Goal: Information Seeking & Learning: Learn about a topic

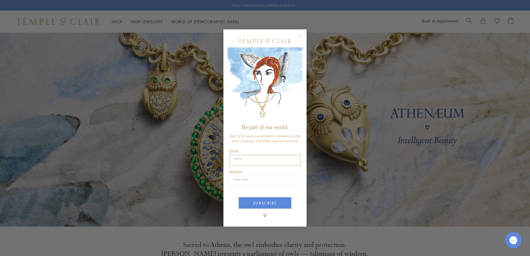
click at [249, 158] on input "Email" at bounding box center [264, 160] width 71 height 11
click at [231, 193] on div "SUBSCRIBE" at bounding box center [264, 201] width 75 height 18
click at [257, 158] on input "Email" at bounding box center [264, 160] width 71 height 11
type input "**********"
click at [245, 179] on input "Birthday" at bounding box center [264, 181] width 71 height 11
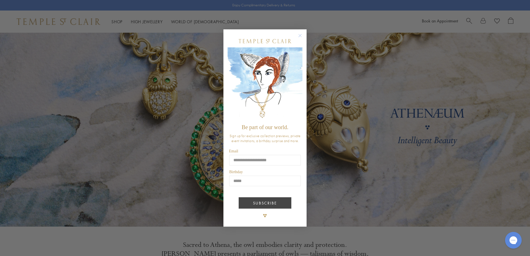
type input "*****"
click at [259, 205] on button "SUBSCRIBE" at bounding box center [265, 202] width 53 height 11
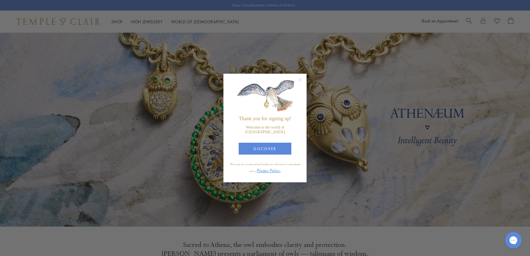
click at [300, 83] on circle "Close dialog" at bounding box center [300, 80] width 7 height 7
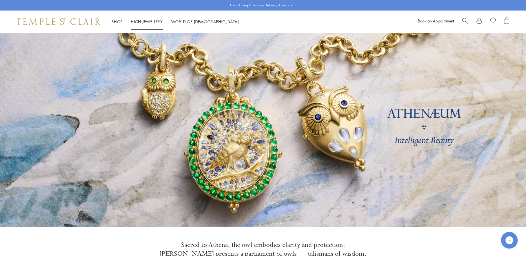
click at [153, 21] on link "High Jewellery High Jewellery" at bounding box center [147, 22] width 32 height 6
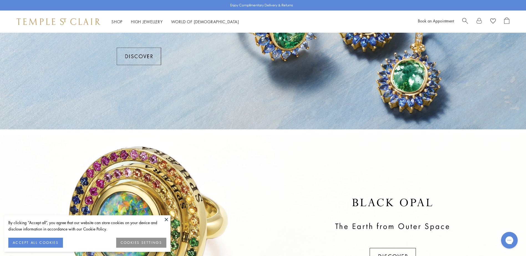
scroll to position [111, 0]
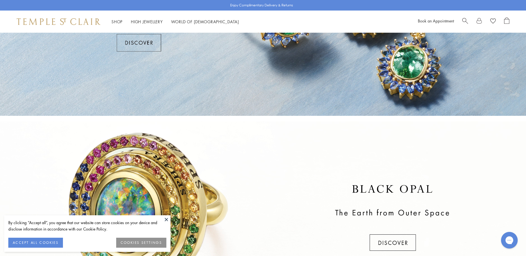
click at [41, 241] on button "ACCEPT ALL COOKIES" at bounding box center [35, 243] width 55 height 10
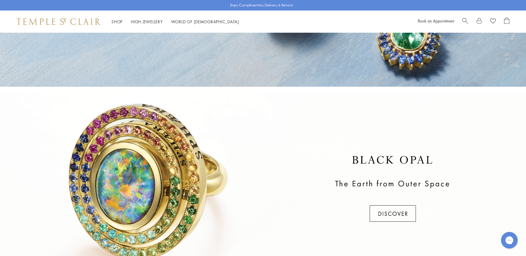
scroll to position [0, 0]
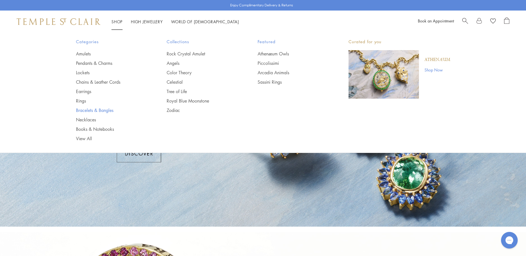
click at [88, 110] on link "Bracelets & Bangles" at bounding box center [110, 110] width 69 height 6
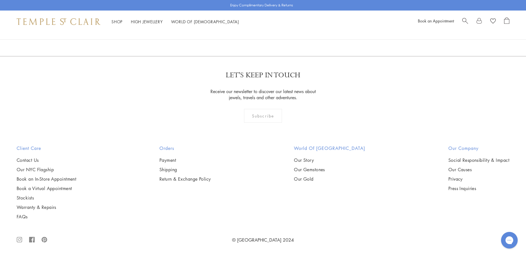
scroll to position [2383, 0]
click at [0, 0] on img at bounding box center [0, 0] width 0 height 0
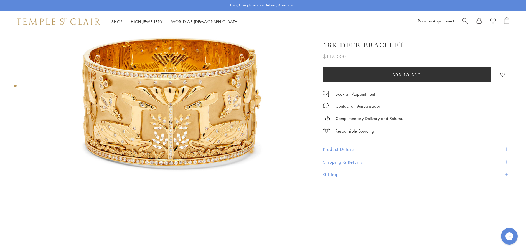
scroll to position [55, 0]
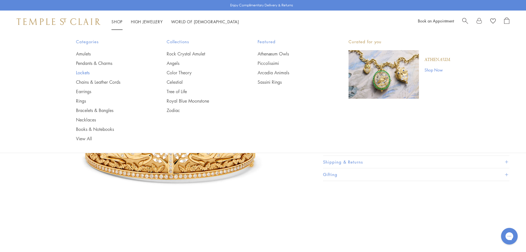
click at [83, 72] on link "Lockets" at bounding box center [110, 73] width 69 height 6
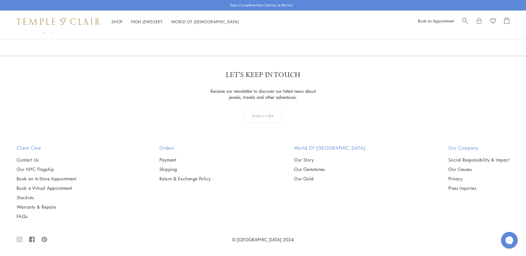
scroll to position [1275, 0]
click at [0, 0] on img at bounding box center [0, 0] width 0 height 0
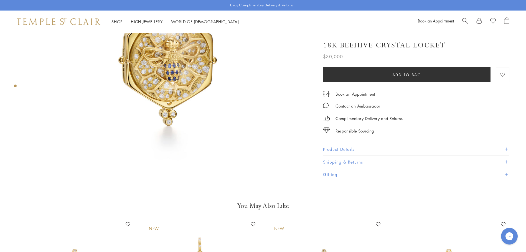
scroll to position [139, 0]
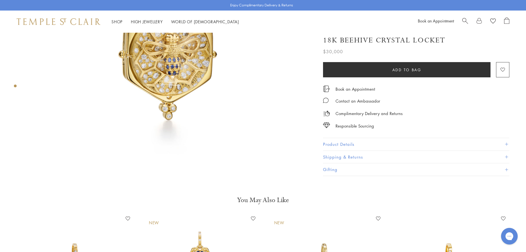
click at [227, 125] on img at bounding box center [169, 35] width 282 height 282
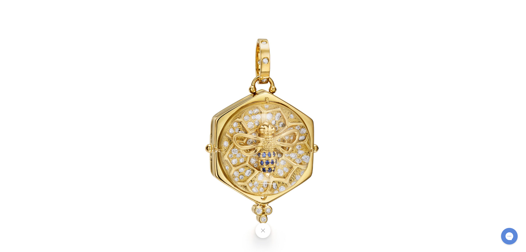
click at [259, 149] on img at bounding box center [263, 126] width 324 height 324
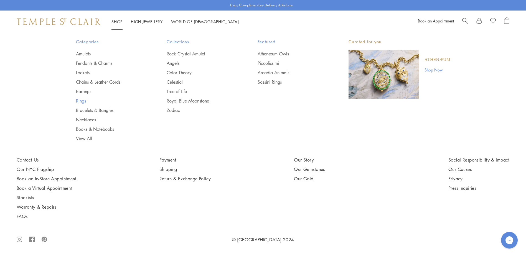
click at [80, 102] on link "Rings" at bounding box center [110, 101] width 69 height 6
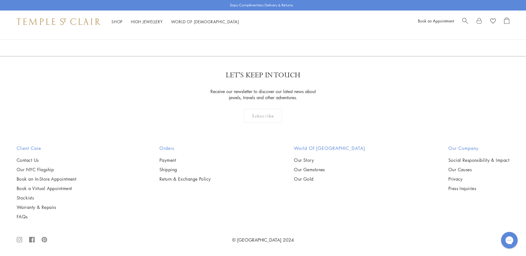
scroll to position [3048, 0]
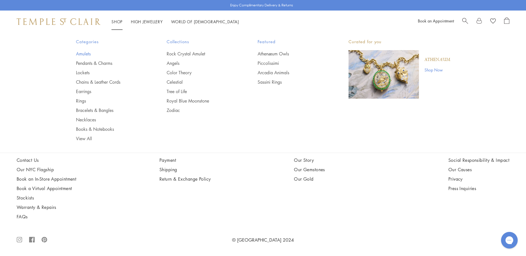
click at [85, 55] on link "Amulets" at bounding box center [110, 54] width 69 height 6
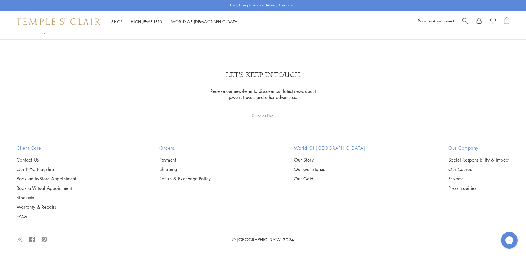
scroll to position [2189, 0]
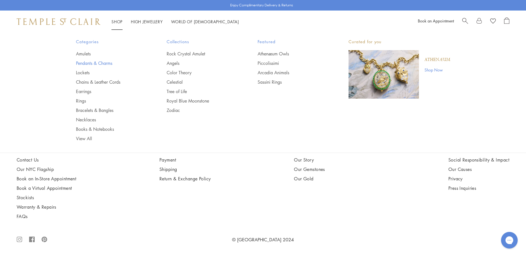
click at [91, 62] on link "Pendants & Charms" at bounding box center [110, 63] width 69 height 6
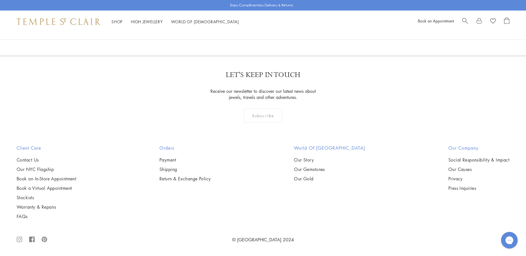
scroll to position [3741, 0]
click at [0, 0] on img at bounding box center [0, 0] width 0 height 0
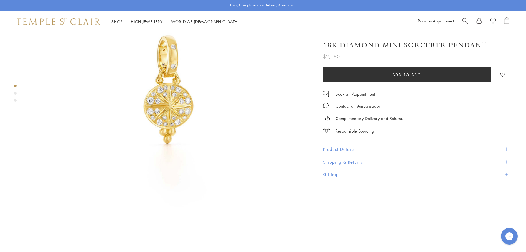
scroll to position [55, 0]
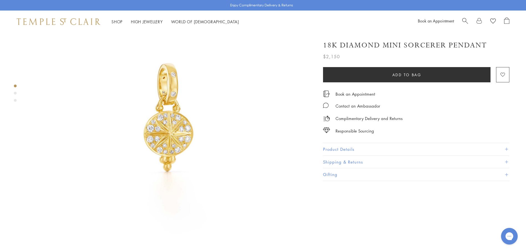
click at [507, 149] on span at bounding box center [506, 149] width 3 height 3
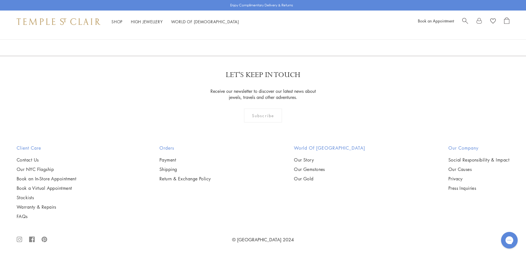
scroll to position [4267, 0]
click at [255, 34] on link "2" at bounding box center [254, 25] width 18 height 15
click at [279, 34] on link "3" at bounding box center [281, 26] width 18 height 15
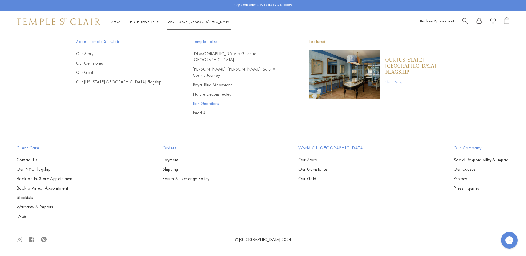
click at [206, 101] on link "Lion Guardians" at bounding box center [240, 104] width 94 height 6
